Goal: Ask a question

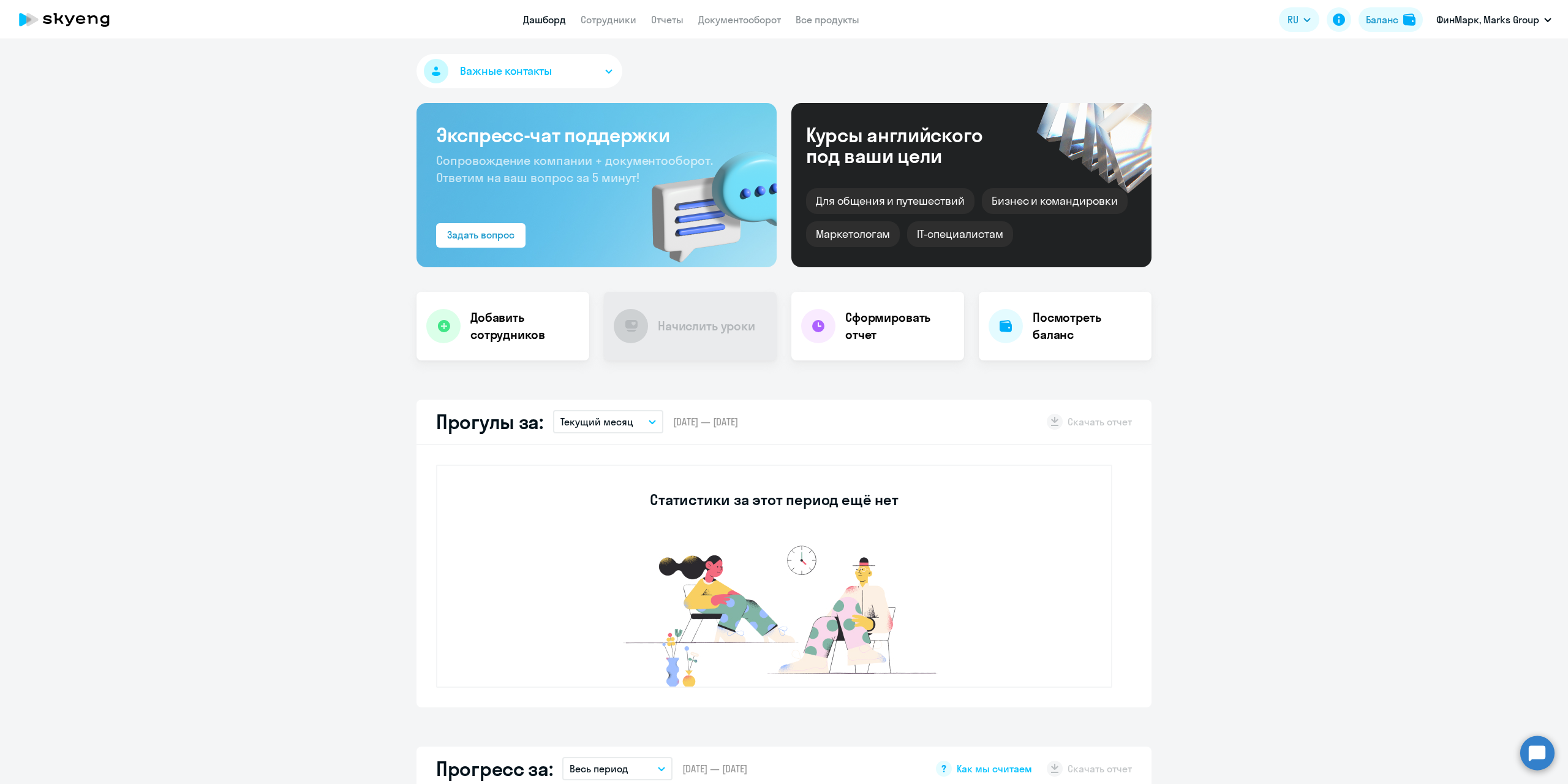
click at [1538, 765] on circle at bounding box center [1537, 752] width 34 height 34
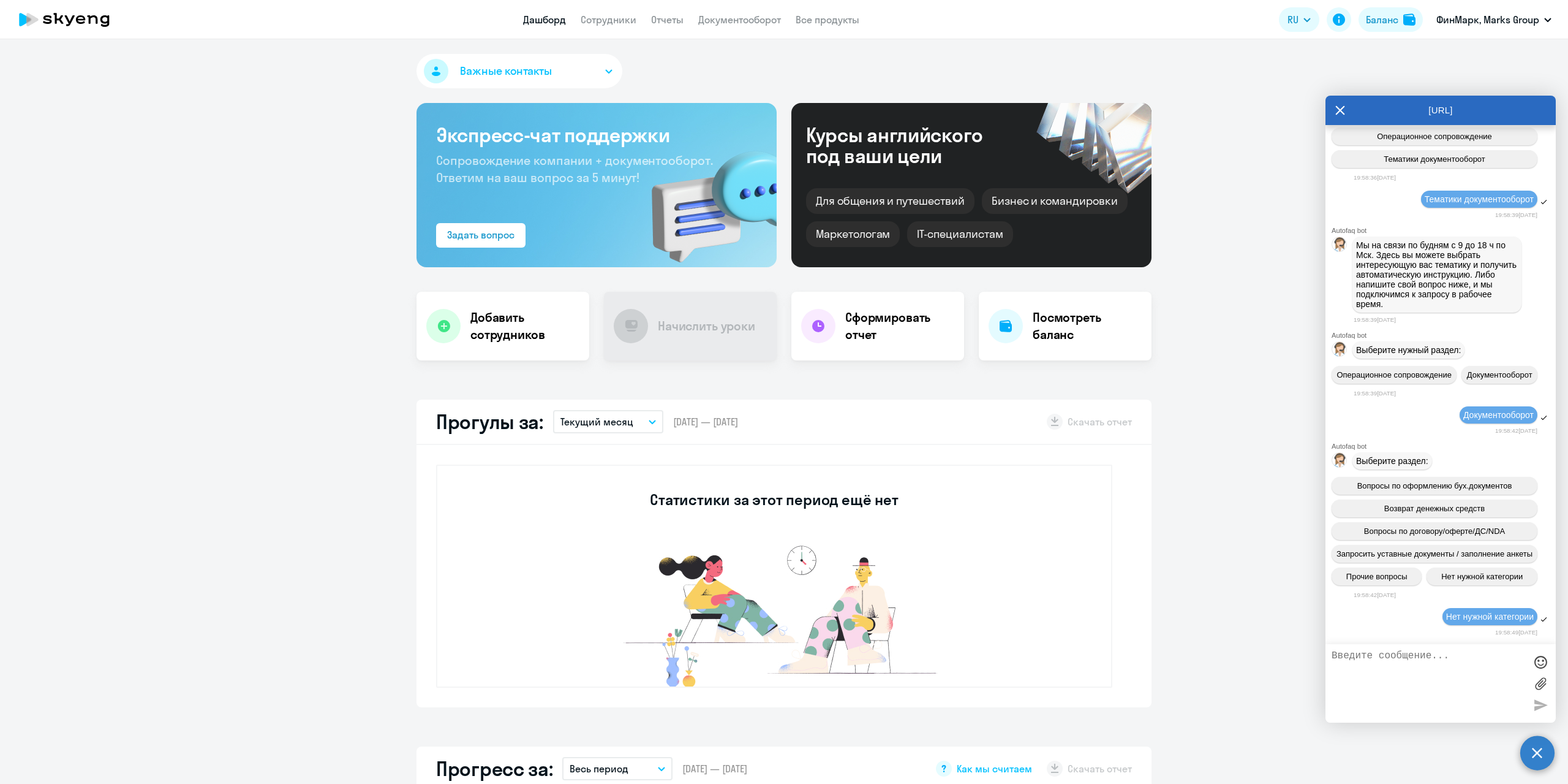
scroll to position [212, 0]
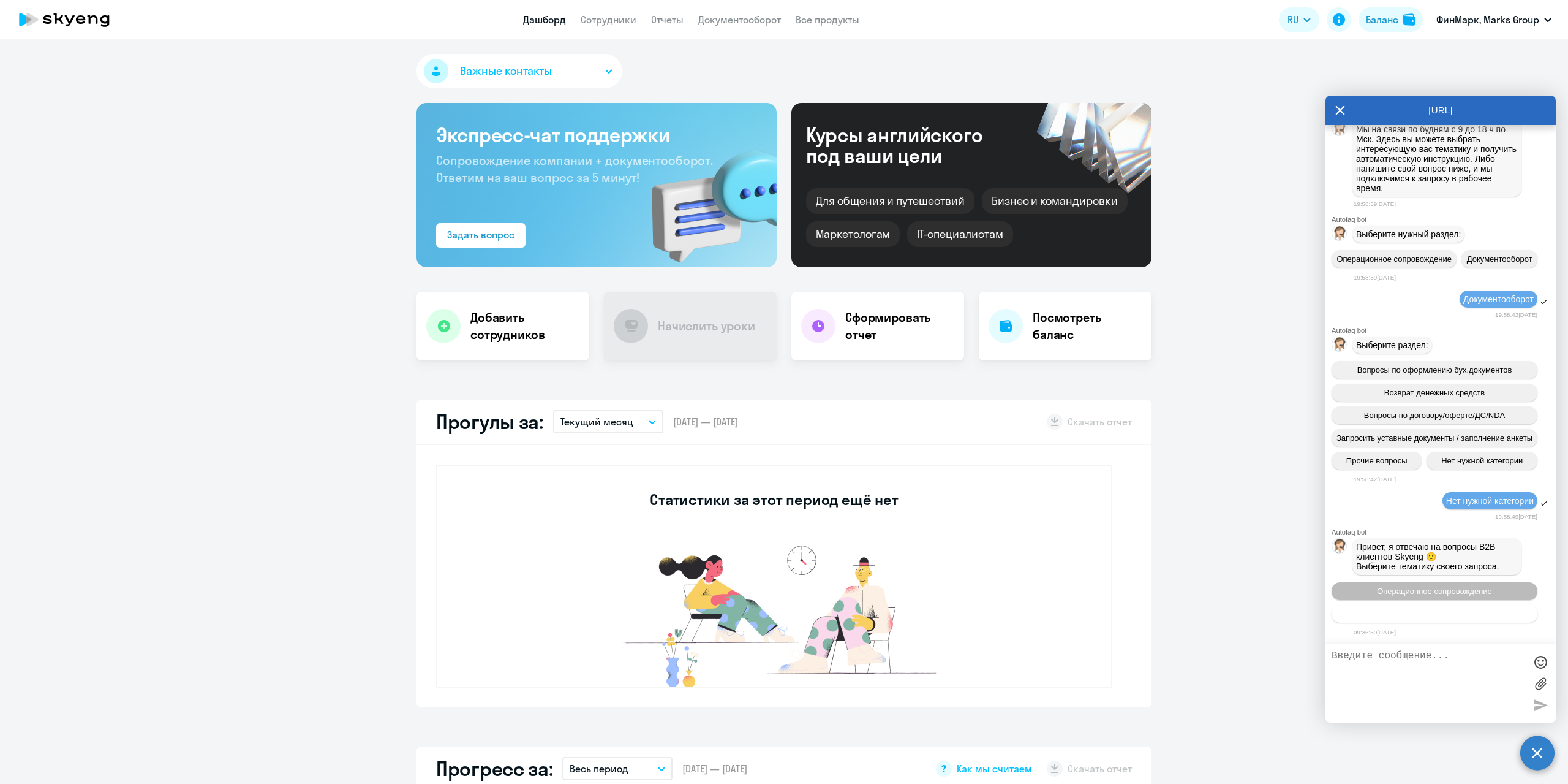
click at [1423, 616] on span "Тематики документооборот" at bounding box center [1434, 614] width 102 height 9
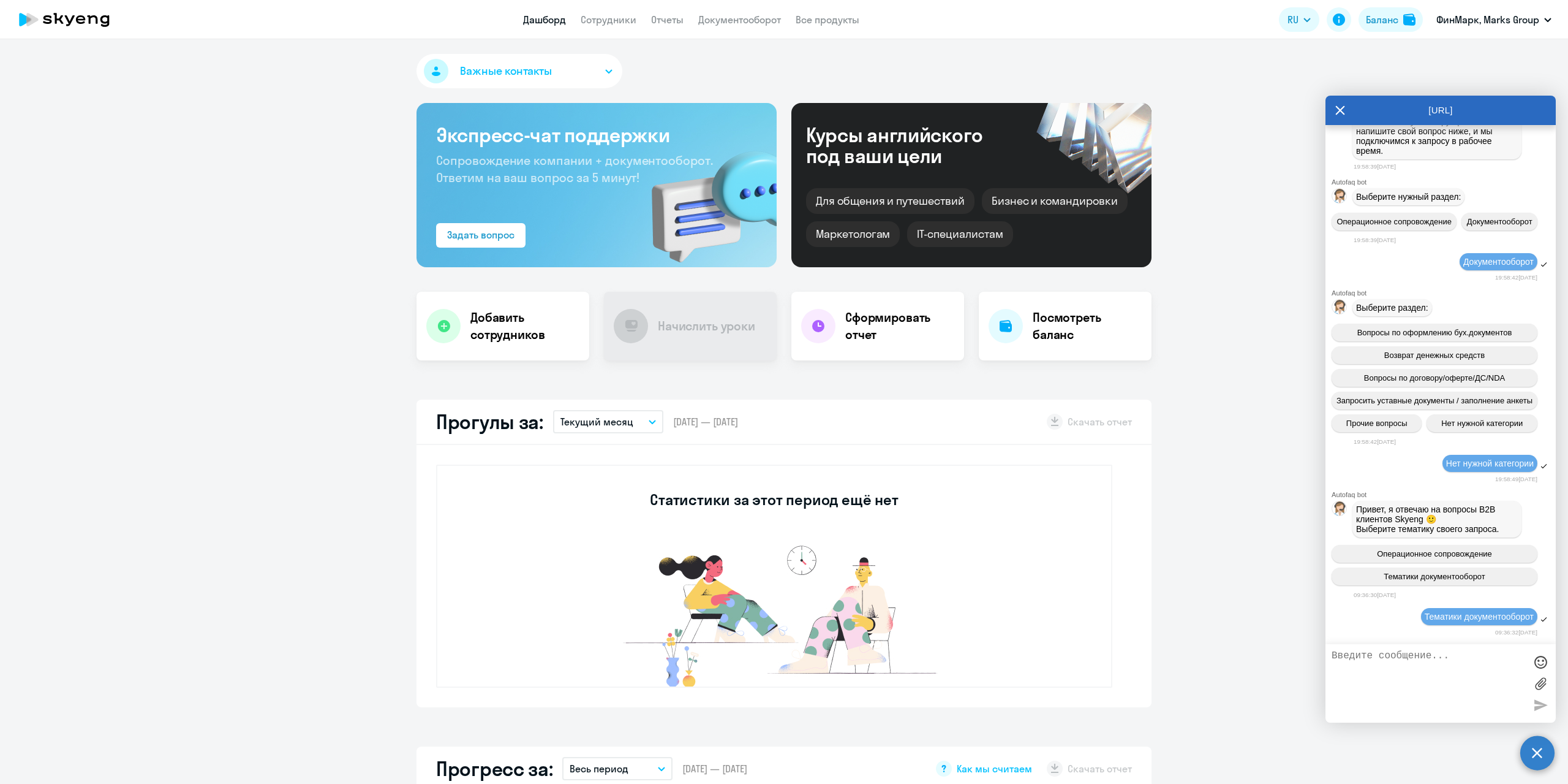
scroll to position [345, 0]
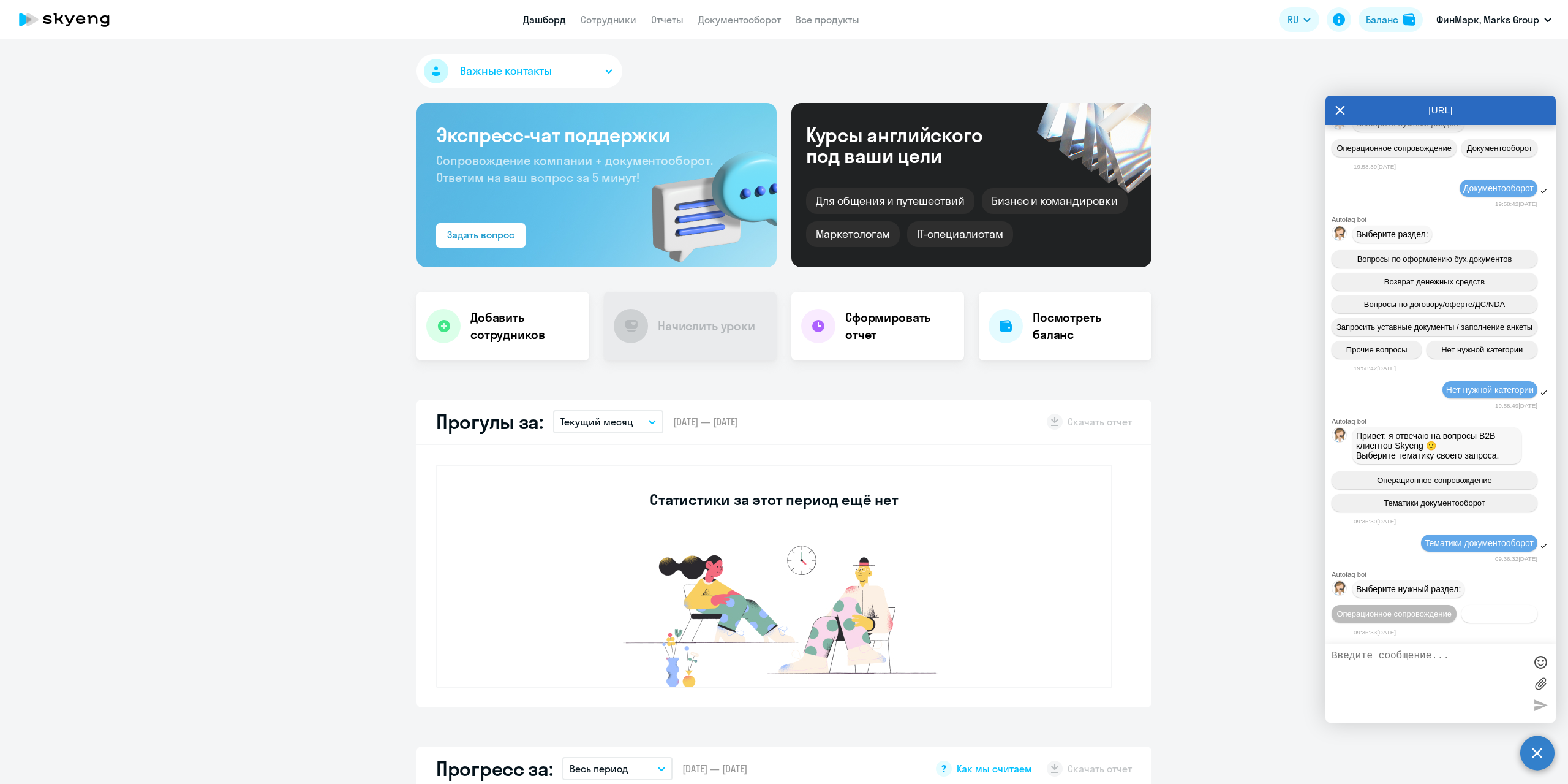
click at [1462, 616] on button "Документооборот" at bounding box center [1500, 613] width 76 height 17
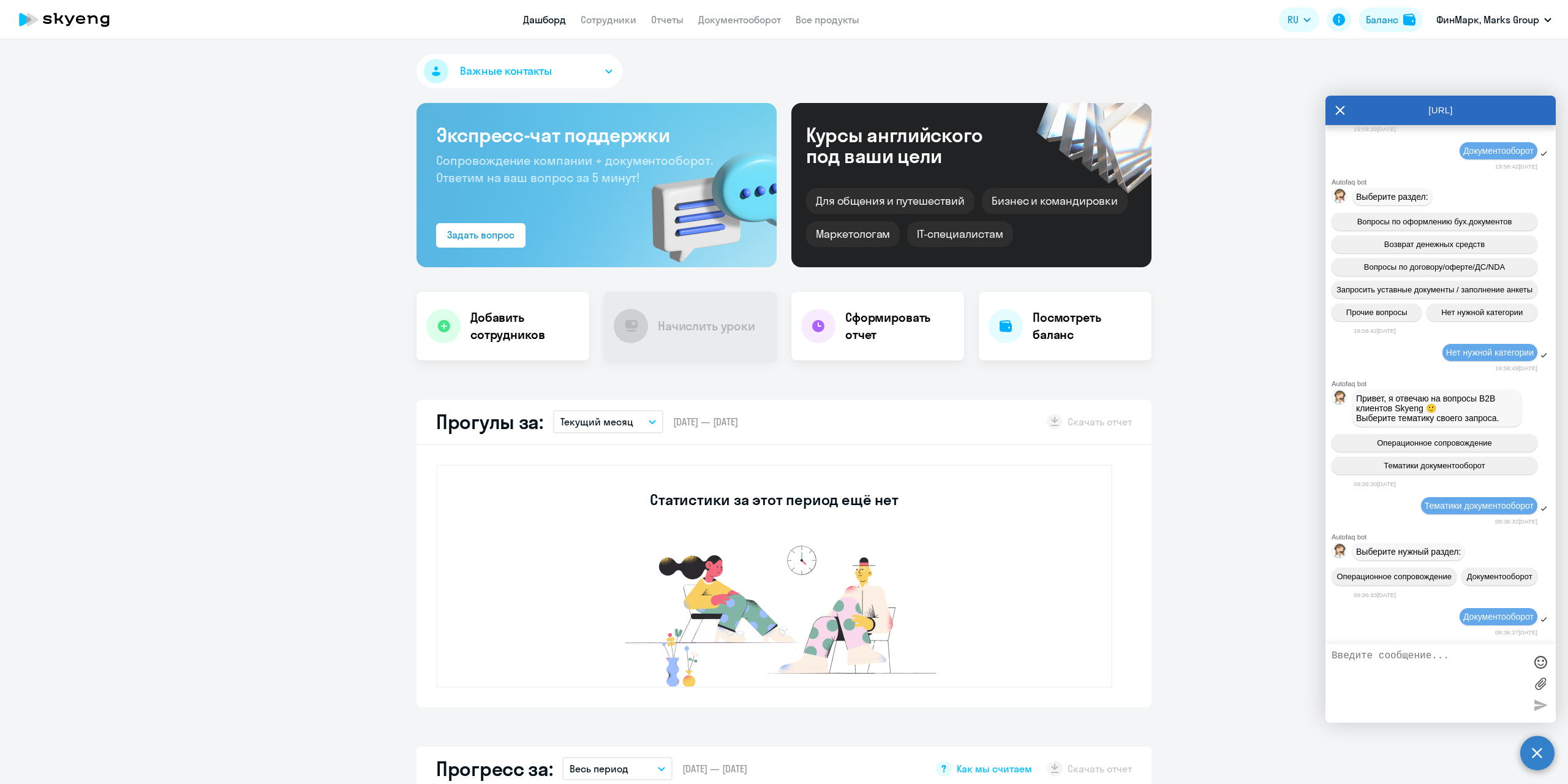
scroll to position [547, 0]
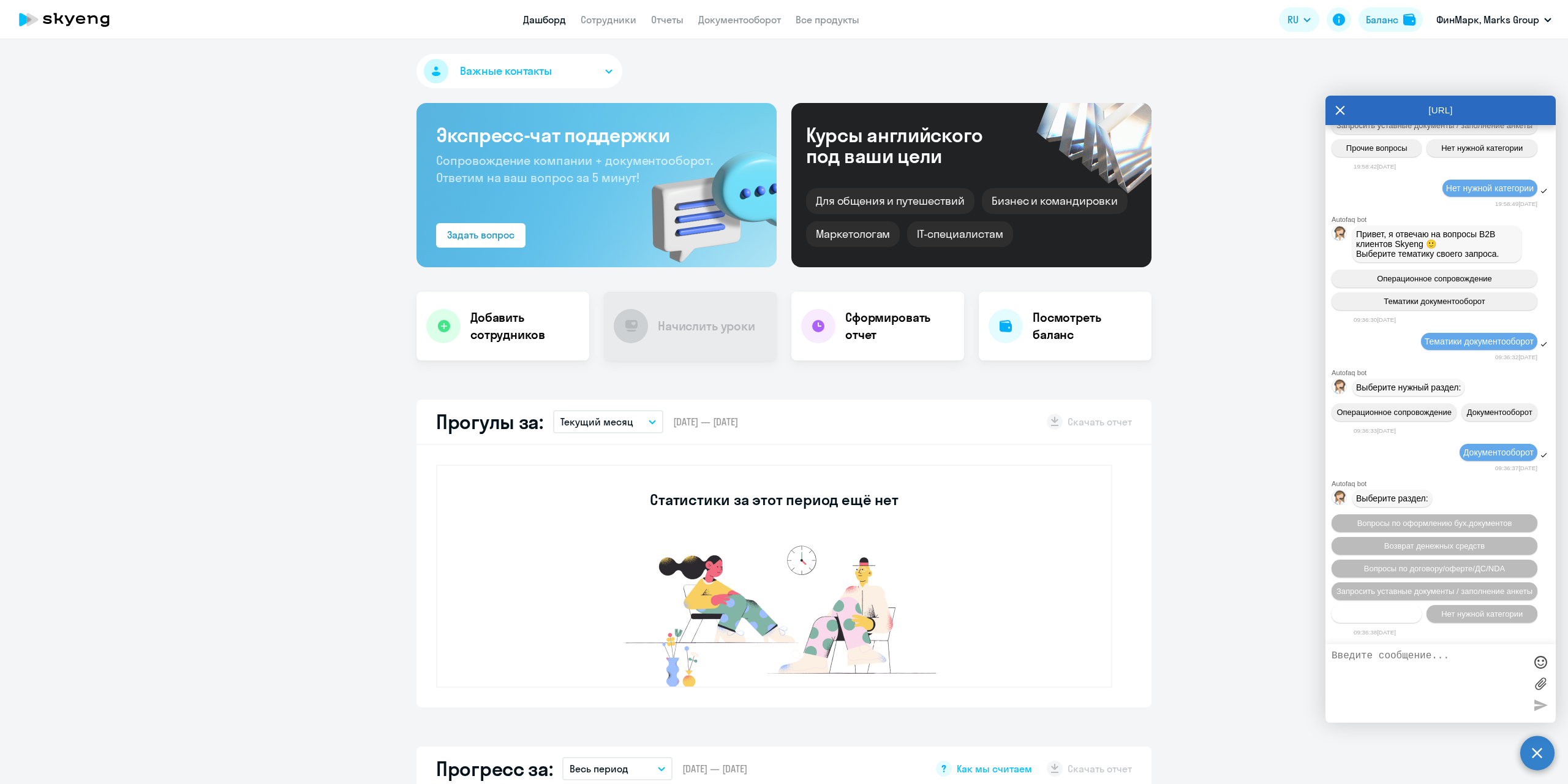
click at [1394, 615] on span "Прочие вопросы" at bounding box center [1377, 614] width 61 height 9
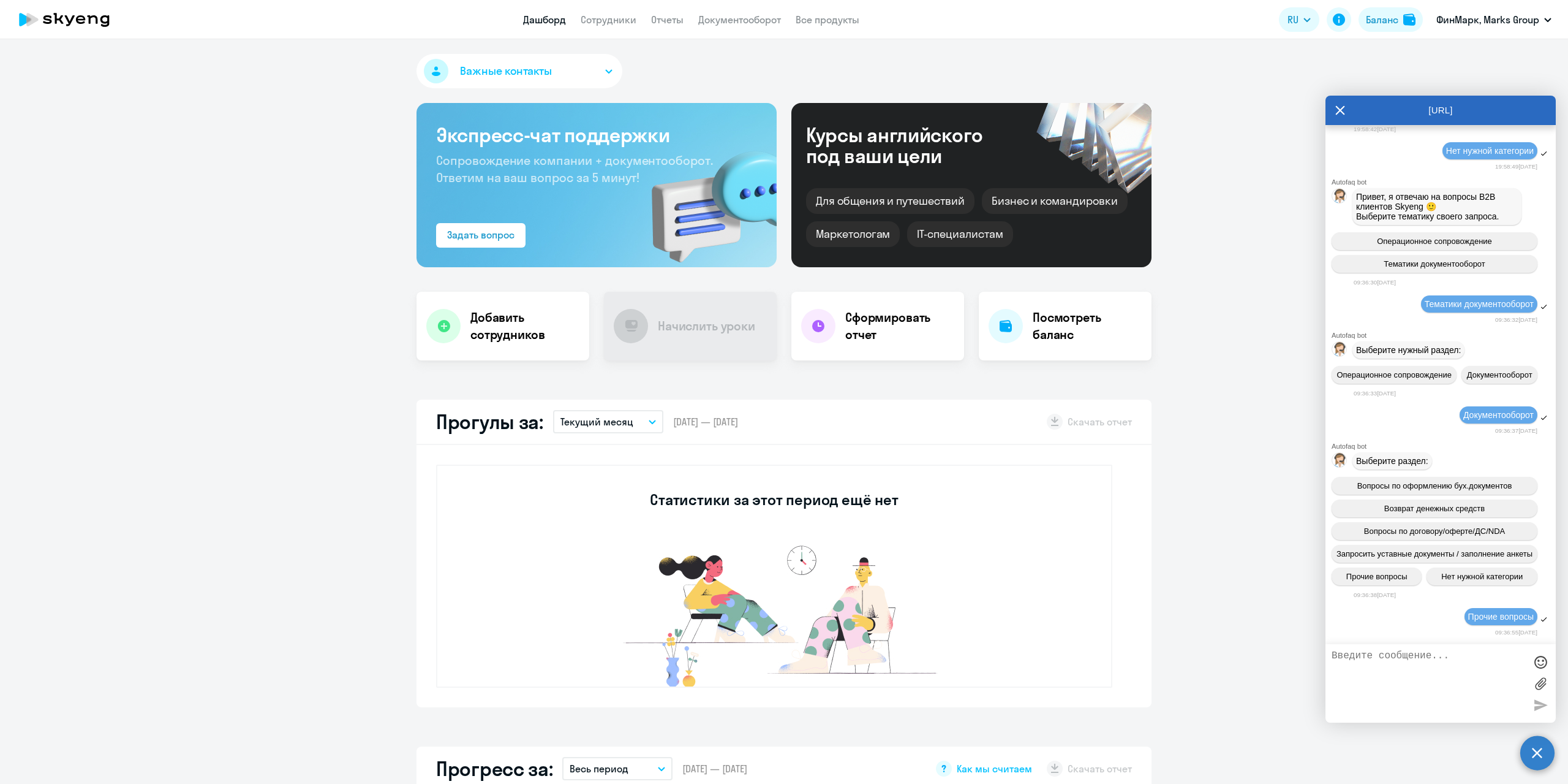
scroll to position [773, 0]
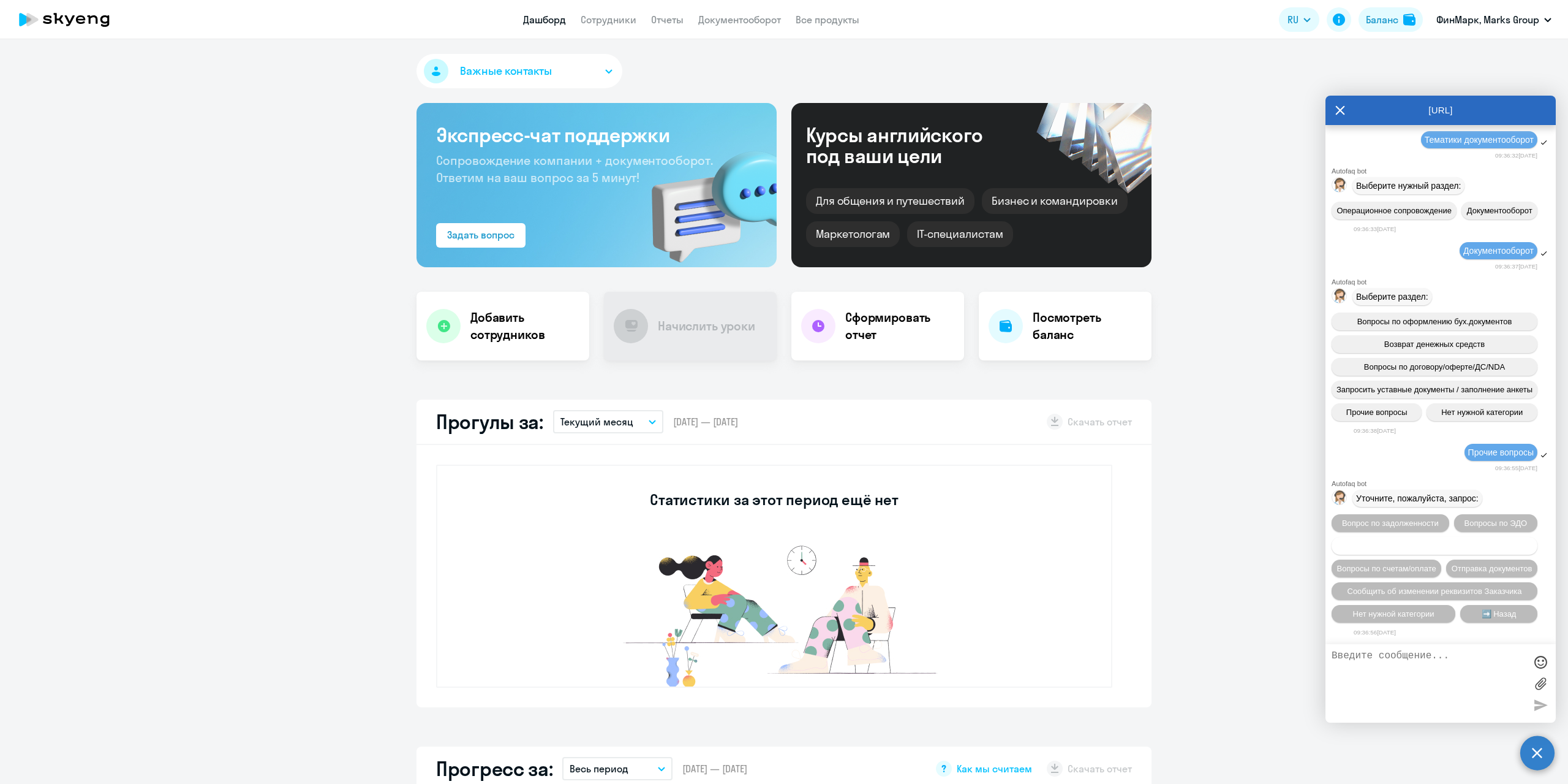
click at [1507, 537] on button "Запросить/отправить нам акт сверки" at bounding box center [1435, 546] width 206 height 17
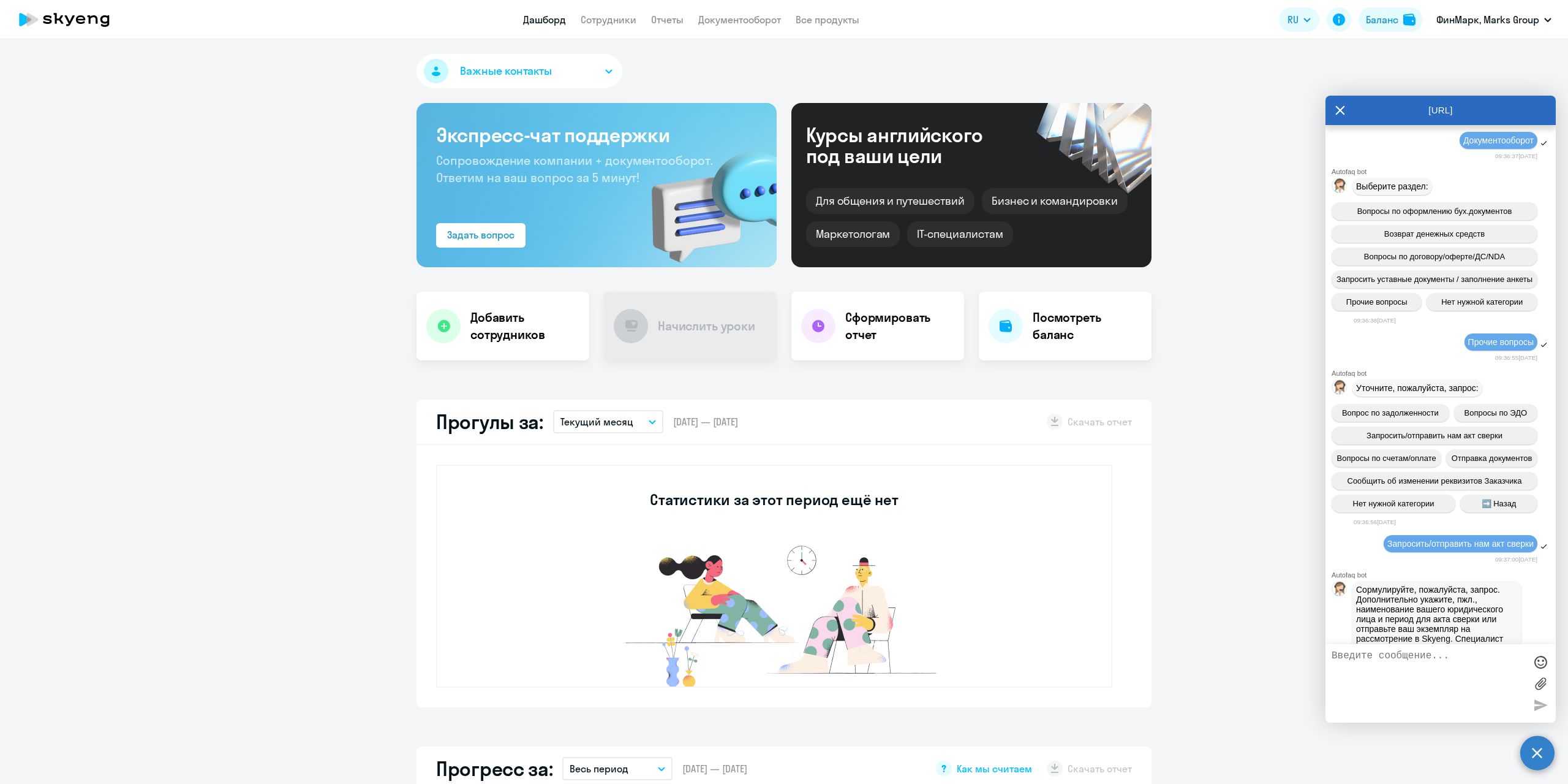
scroll to position [915, 0]
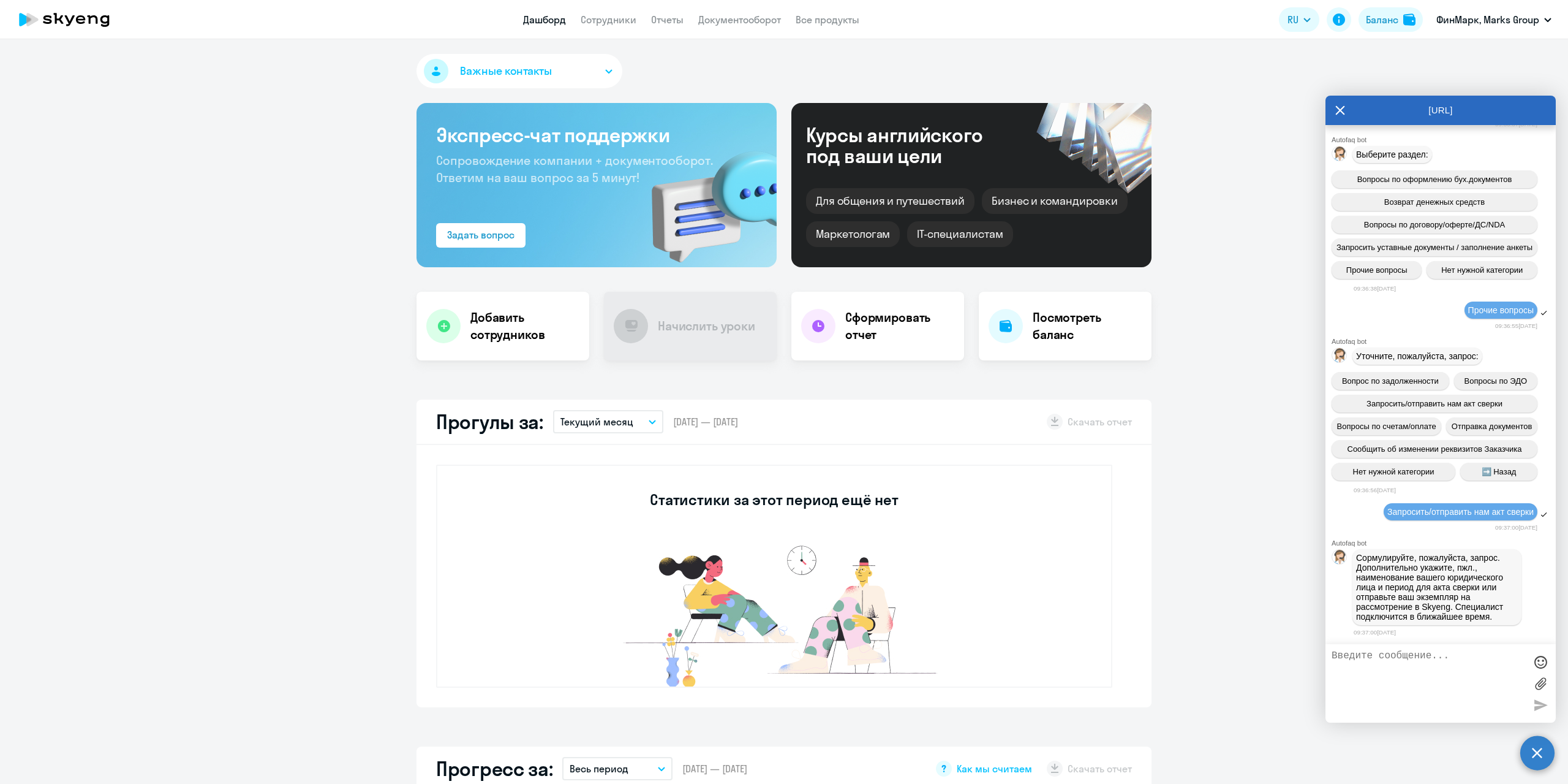
click at [1388, 705] on textarea at bounding box center [1429, 684] width 193 height 66
click at [1514, 661] on textarea "Здравствуйте. Направьте, пожалуйста, нам акт сверки на [DATE] по всем юр.лицам." at bounding box center [1429, 684] width 193 height 66
click at [1510, 665] on textarea "Здравствуйте. Направьте, пожалуйста, нам акт сверки на [DATE] по всем юр.лицам." at bounding box center [1429, 684] width 193 height 66
click at [1367, 678] on textarea "Здравствуйте. Направьте, пожалуйста, нам акты сверки на [DATE] по всем юр.лицам." at bounding box center [1429, 684] width 193 height 66
type textarea "Здравствуйте. Направьте, пожалуйста, нам акты сверок на [DATE] по всем юр.лицам."
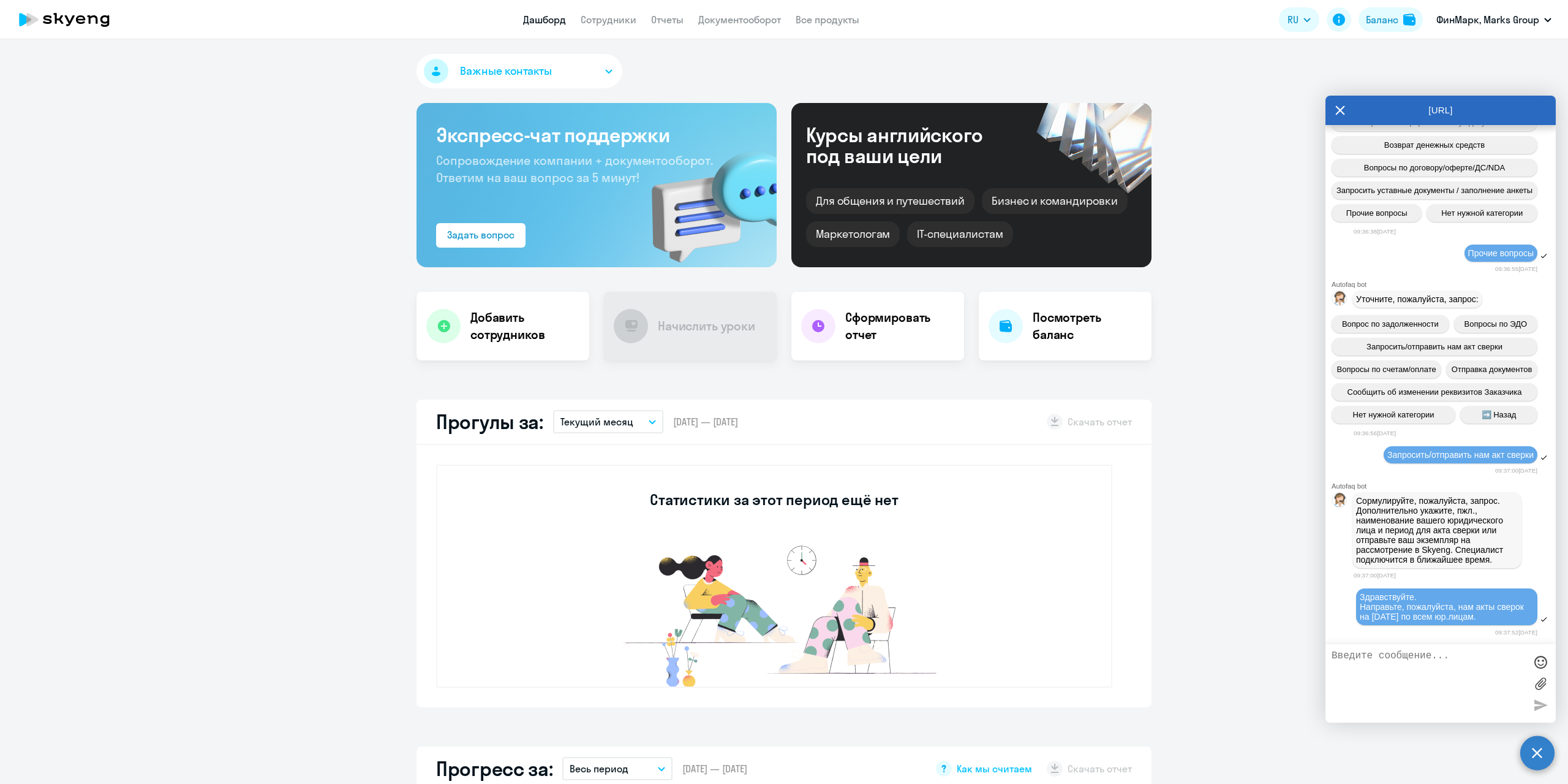
scroll to position [973, 0]
